Goal: Task Accomplishment & Management: Use online tool/utility

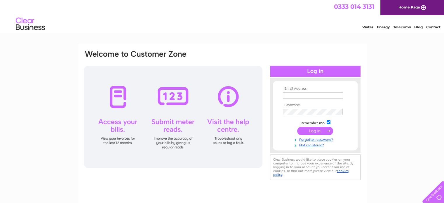
type input "[EMAIL_ADDRESS][DOMAIN_NAME]"
click at [313, 129] on input "submit" at bounding box center [315, 131] width 36 height 8
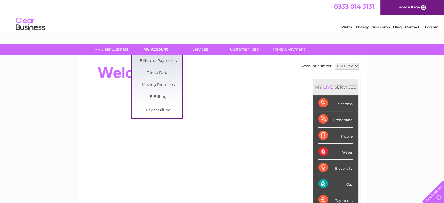
click at [156, 48] on link "My Account" at bounding box center [156, 49] width 48 height 11
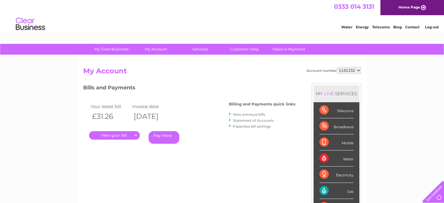
scroll to position [29, 0]
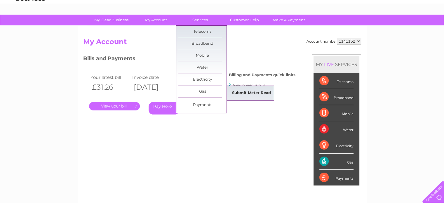
click at [255, 92] on link "Submit Meter Read" at bounding box center [251, 93] width 48 height 12
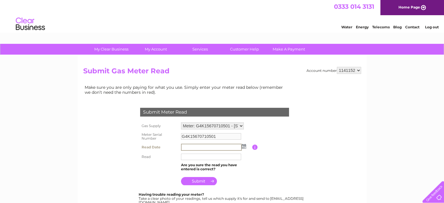
click at [217, 145] on input "text" at bounding box center [211, 147] width 61 height 7
click at [244, 147] on img at bounding box center [243, 146] width 4 height 5
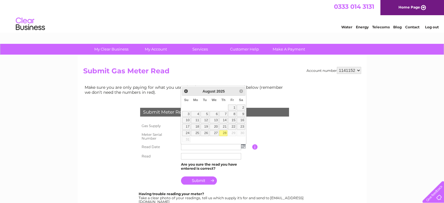
click at [224, 133] on link "28" at bounding box center [223, 133] width 8 height 6
type input "[DATE]"
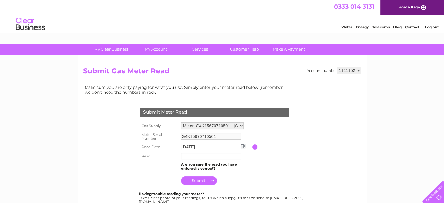
click at [228, 156] on input "text" at bounding box center [211, 156] width 60 height 6
type input "40624"
click at [193, 181] on input "submit" at bounding box center [199, 181] width 36 height 8
